Goal: Task Accomplishment & Management: Use online tool/utility

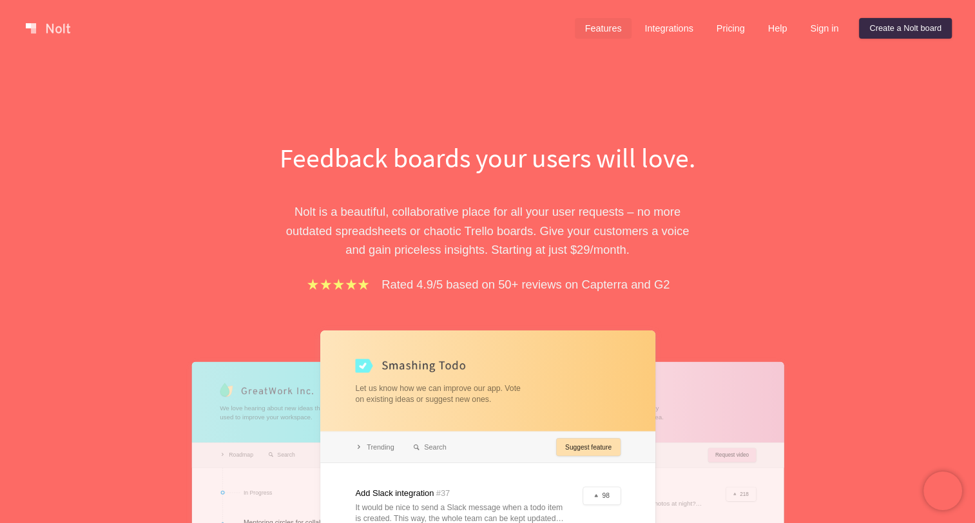
click at [597, 32] on link "Features" at bounding box center [603, 28] width 57 height 21
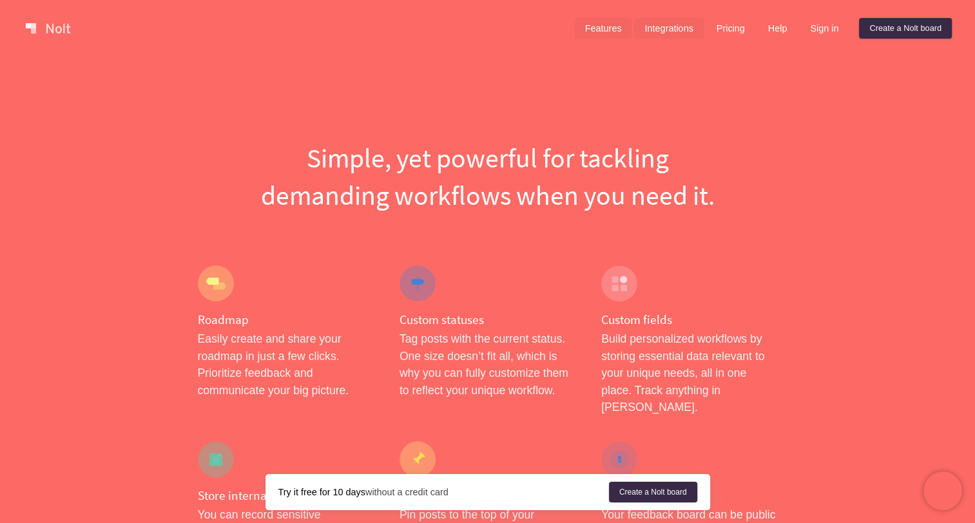
click at [674, 28] on link "Integrations" at bounding box center [668, 28] width 69 height 21
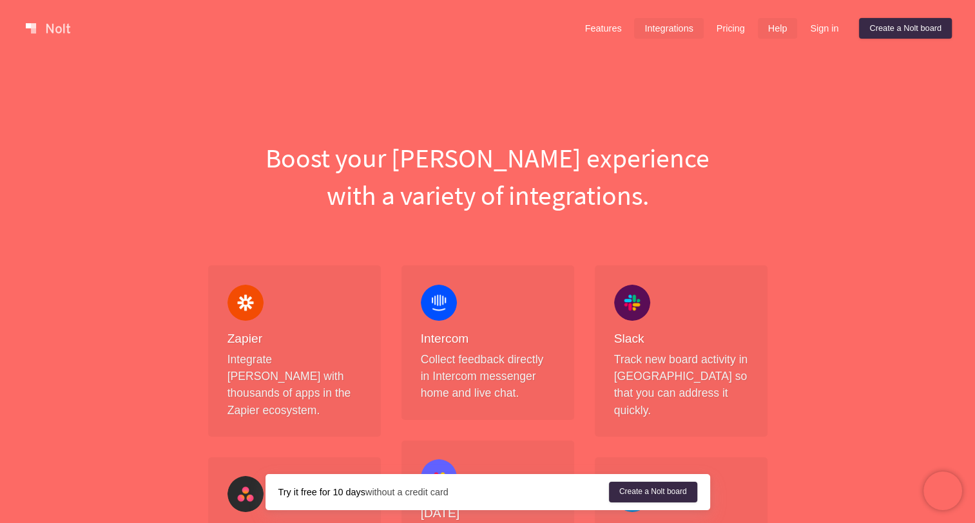
click at [774, 26] on link "Help" at bounding box center [778, 28] width 40 height 21
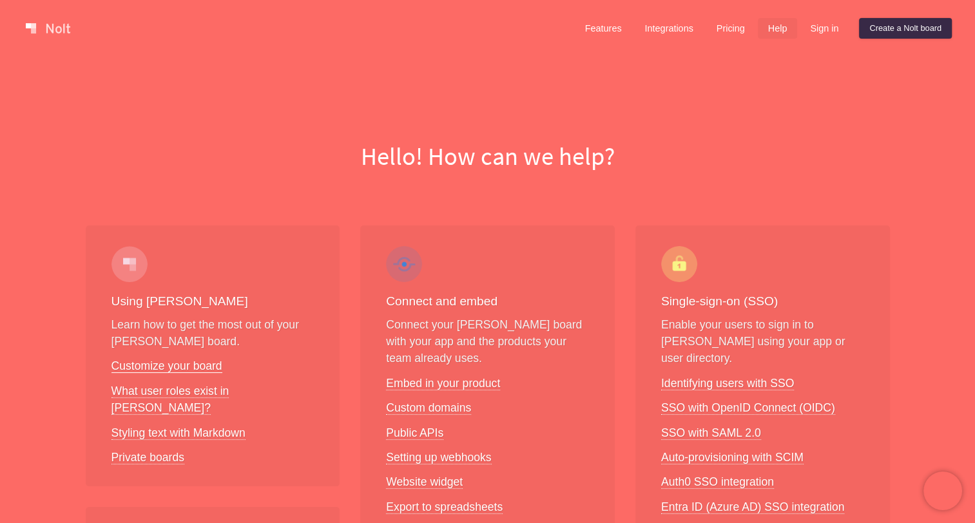
click at [193, 369] on link "Customize your board" at bounding box center [167, 367] width 111 height 14
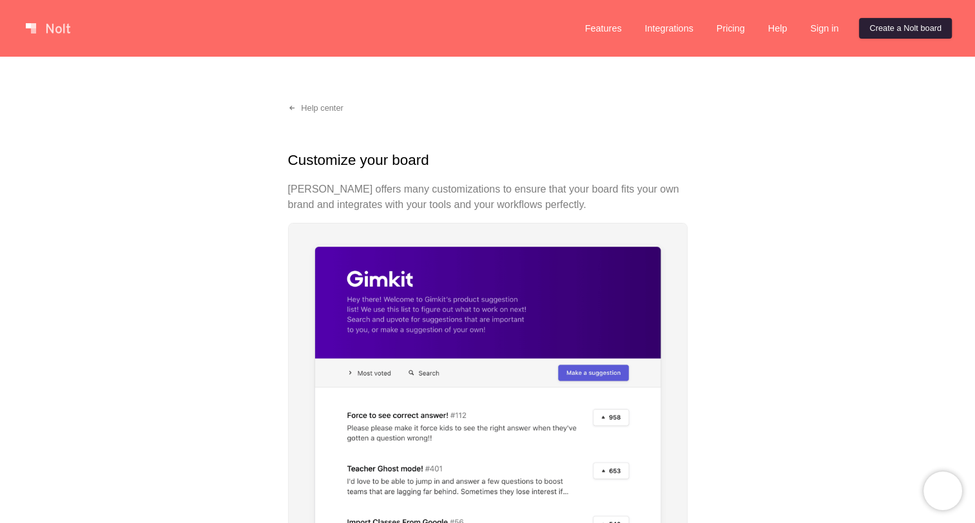
click at [868, 31] on link "Create a Nolt board" at bounding box center [905, 28] width 93 height 21
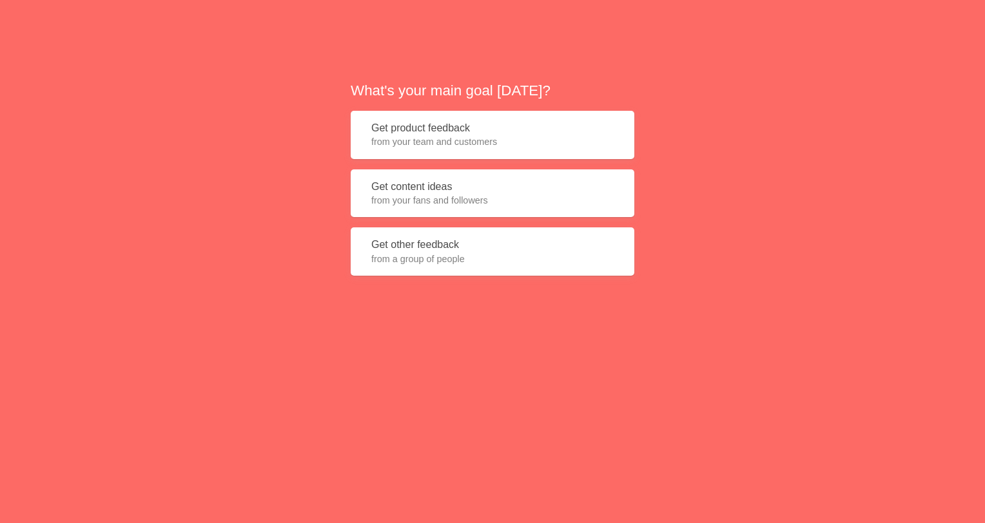
click at [567, 188] on button "Get content ideas from your fans and followers" at bounding box center [493, 194] width 284 height 48
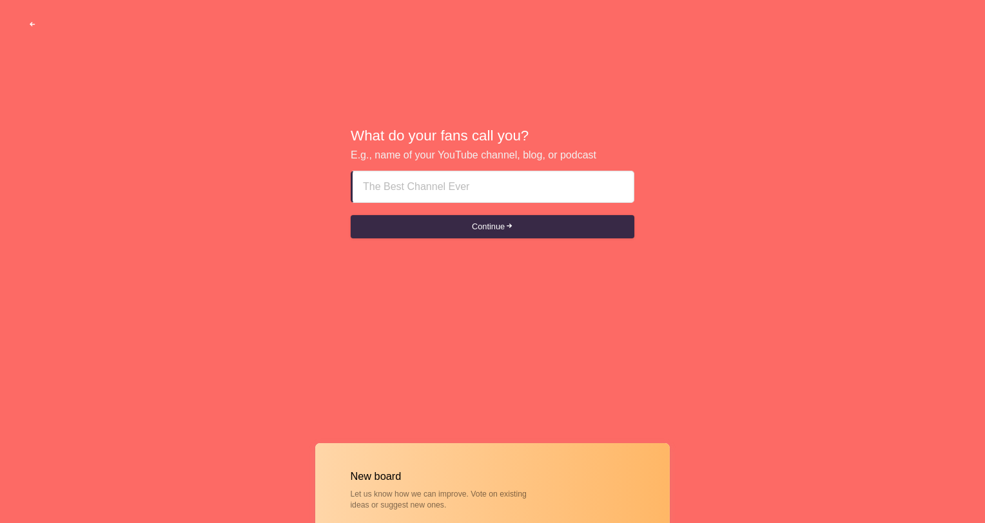
click at [30, 24] on span "button" at bounding box center [32, 25] width 8 height 8
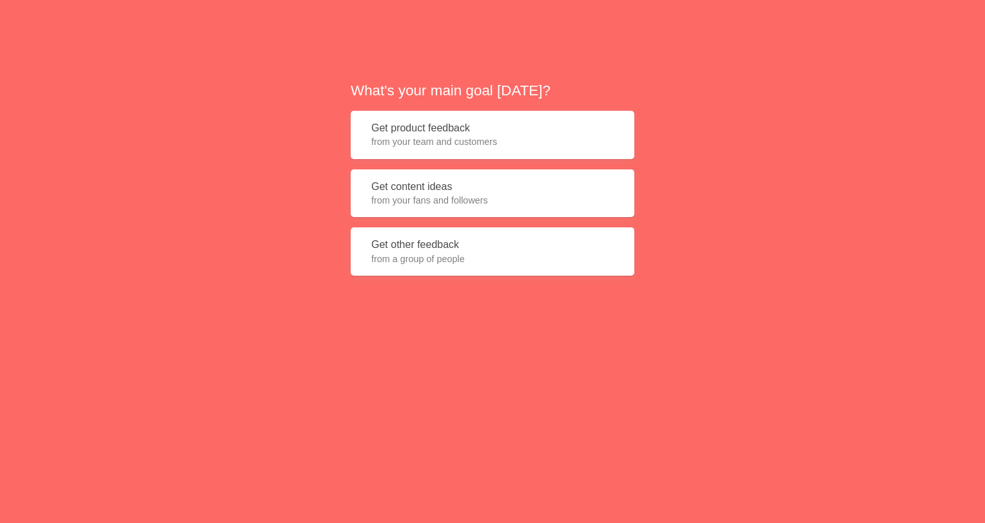
click at [529, 121] on button "Get product feedback from your team and customers" at bounding box center [493, 135] width 284 height 48
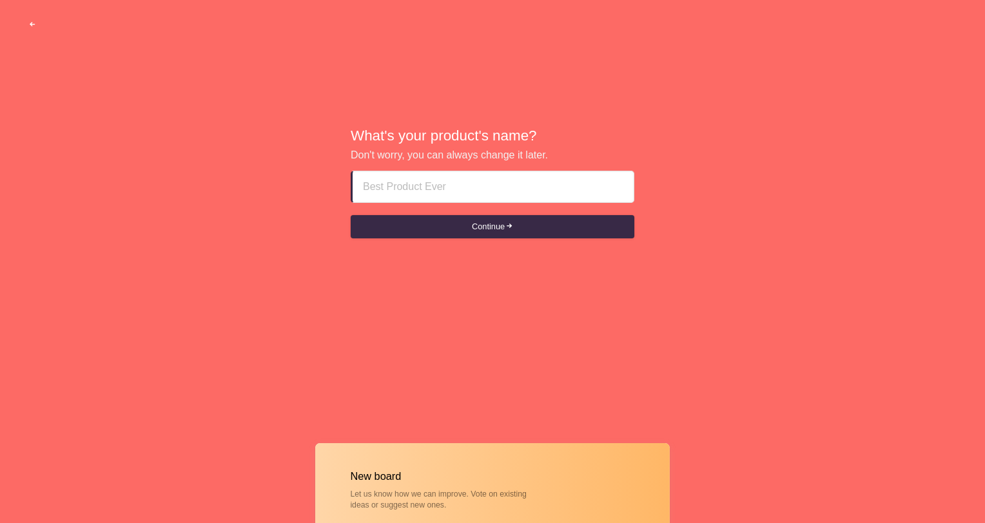
click at [31, 19] on button "button" at bounding box center [32, 24] width 39 height 23
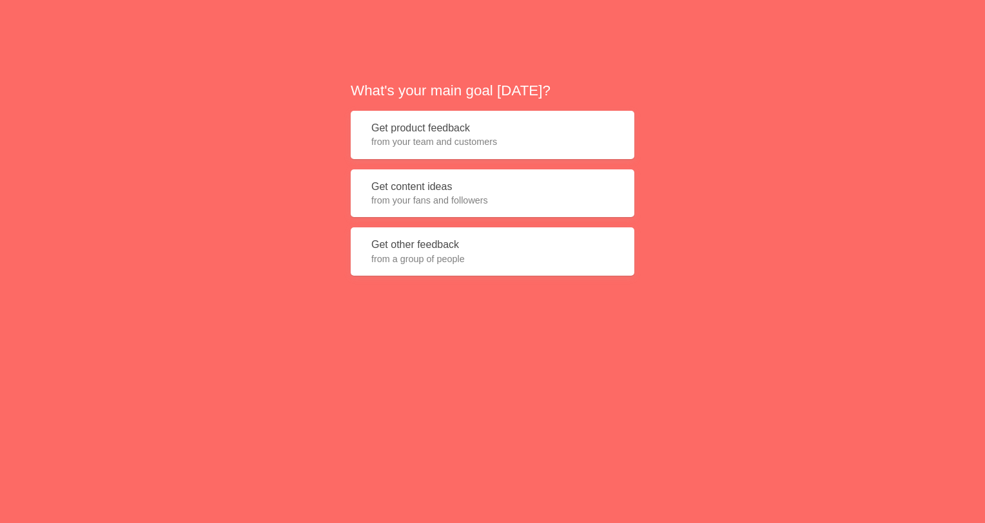
click at [489, 240] on button "Get other feedback from a group of people" at bounding box center [493, 252] width 284 height 48
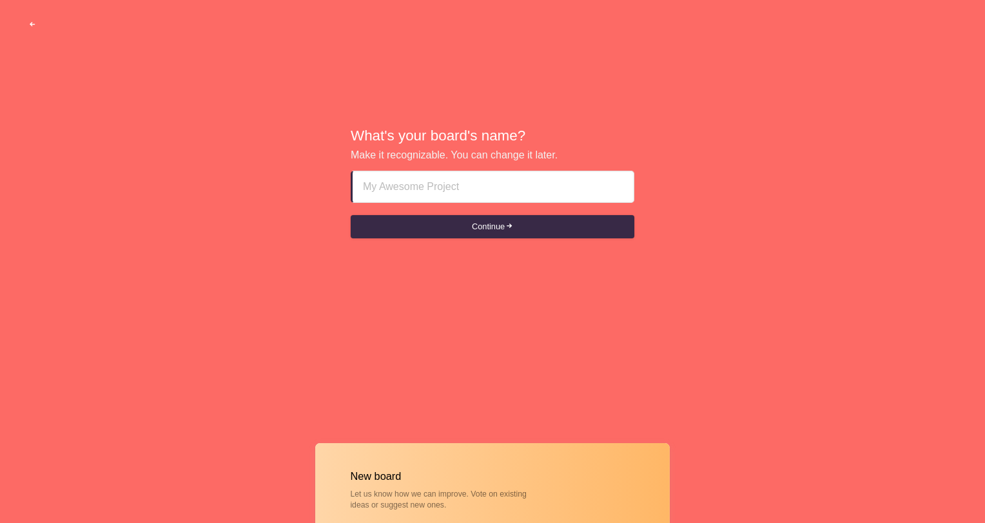
click at [34, 22] on span "button" at bounding box center [32, 25] width 8 height 8
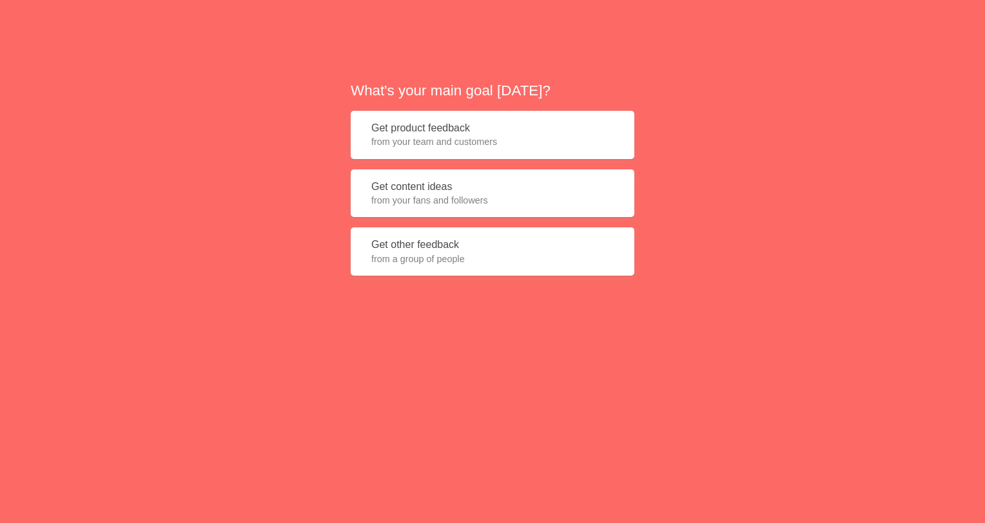
click at [34, 22] on div "What's your main goal [DATE]? Get product feedback from your team and customers…" at bounding box center [492, 183] width 985 height 366
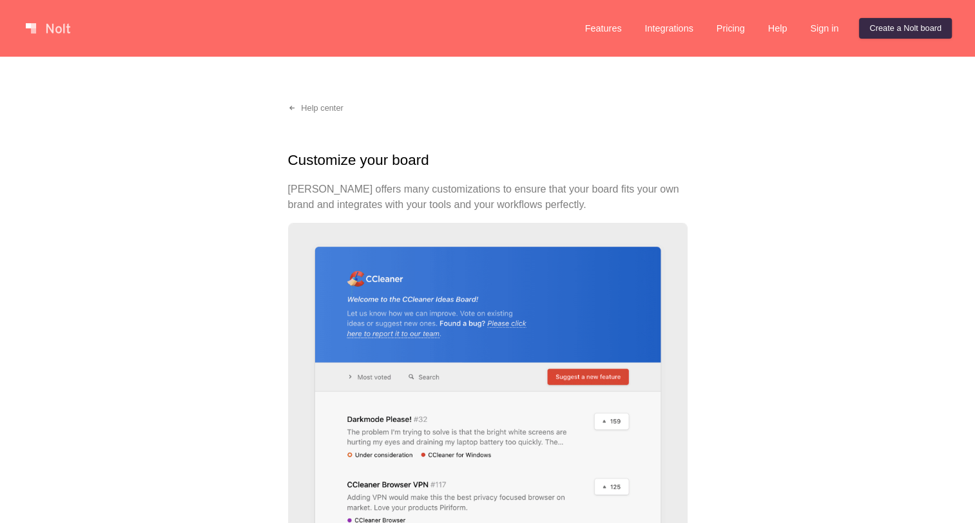
click at [60, 25] on link at bounding box center [48, 28] width 55 height 21
